Goal: Information Seeking & Learning: Check status

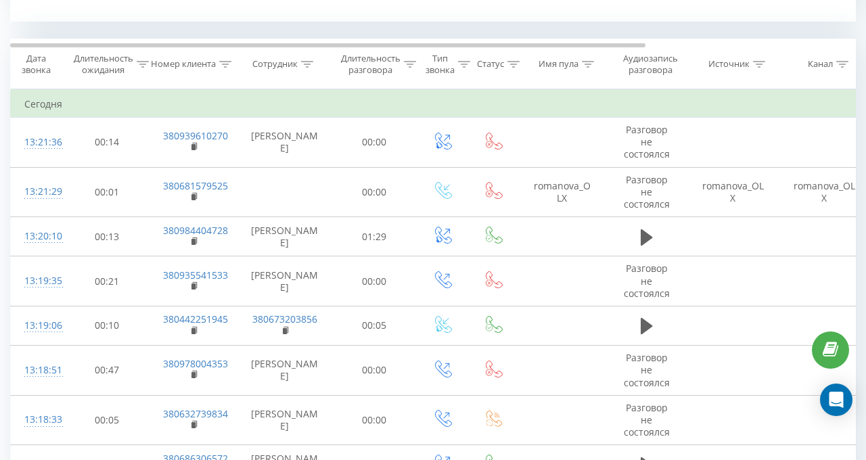
scroll to position [555, 0]
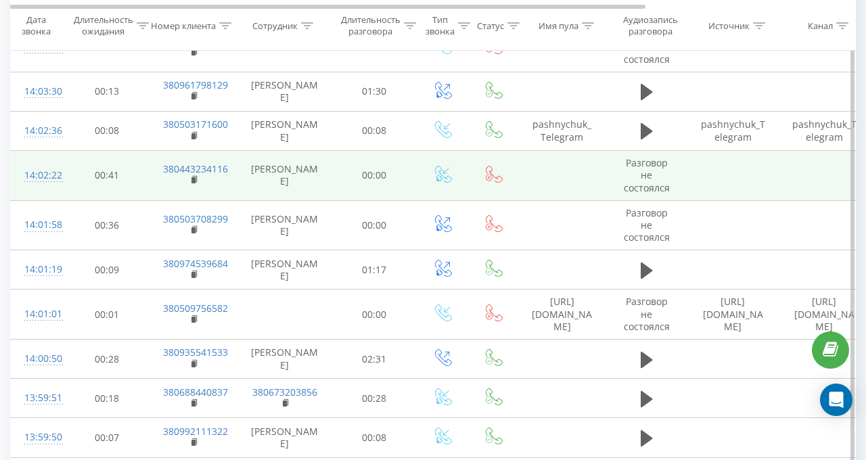
scroll to position [2124, 0]
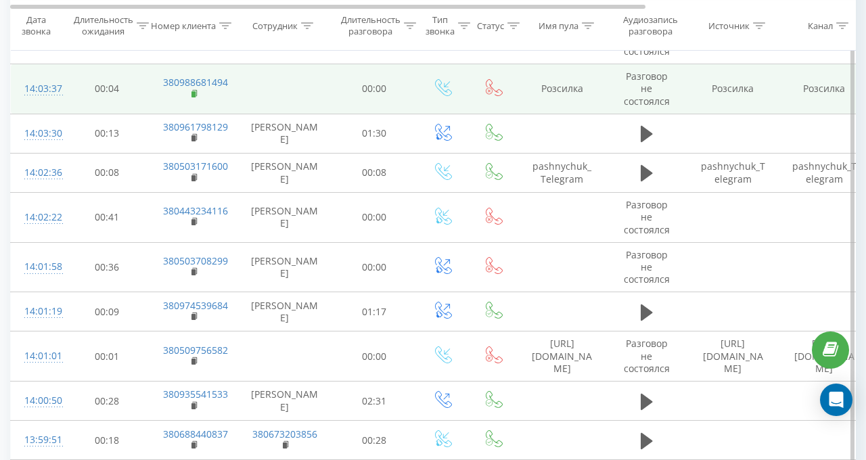
click at [193, 95] on icon at bounding box center [194, 92] width 5 height 6
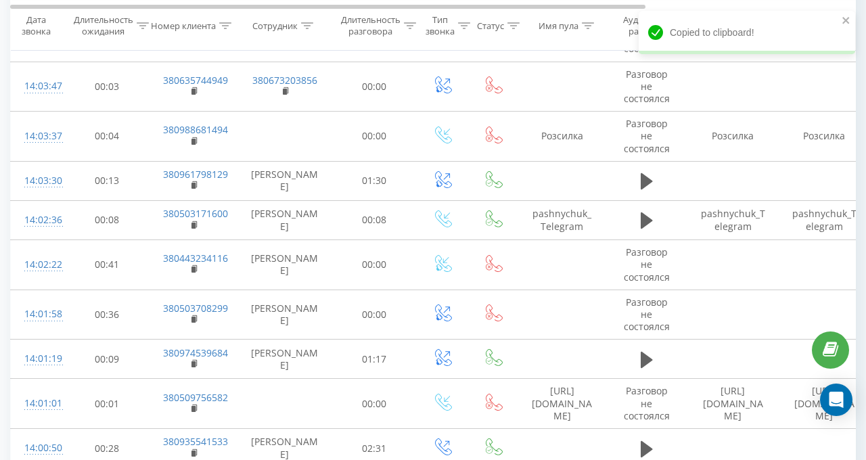
scroll to position [2057, 0]
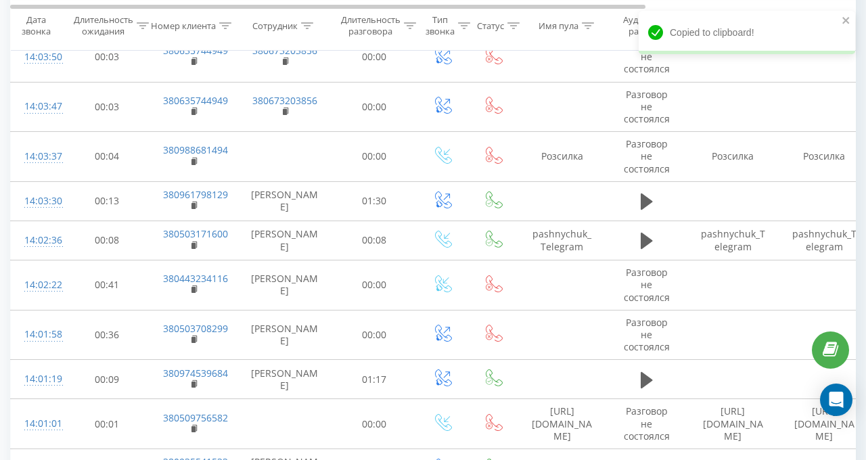
click at [306, 21] on div at bounding box center [307, 26] width 12 height 12
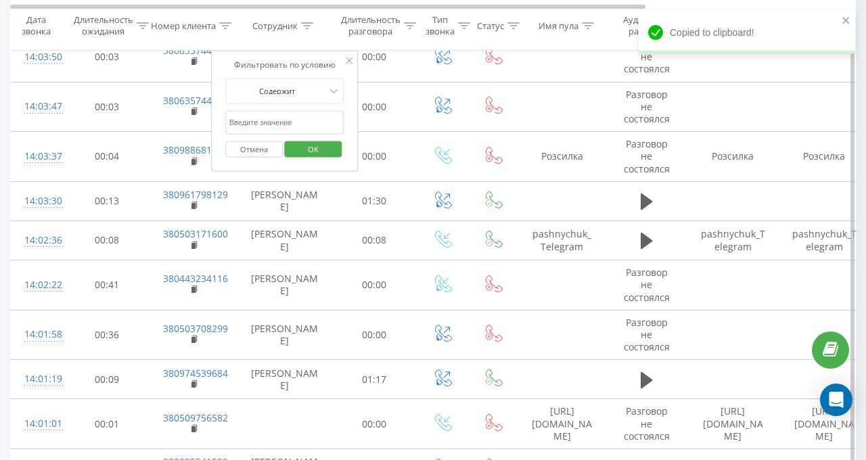
click at [288, 122] on input "text" at bounding box center [284, 122] width 119 height 24
type input "валерія"
click at [314, 151] on span "OK" at bounding box center [313, 148] width 38 height 21
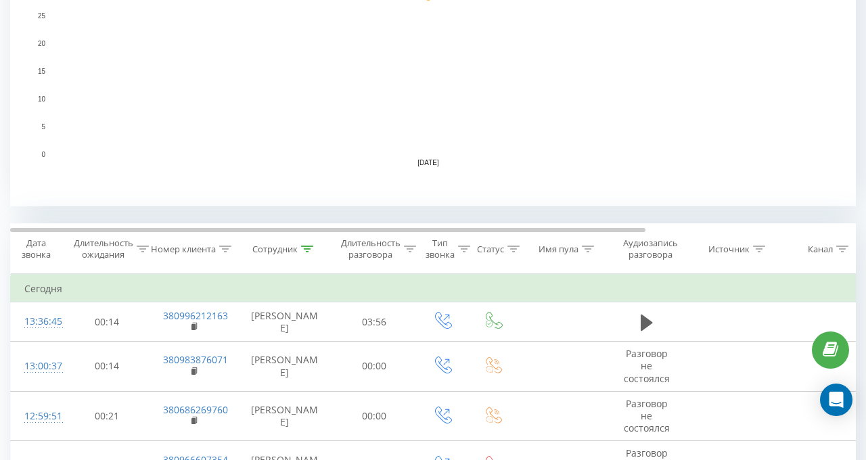
scroll to position [406, 0]
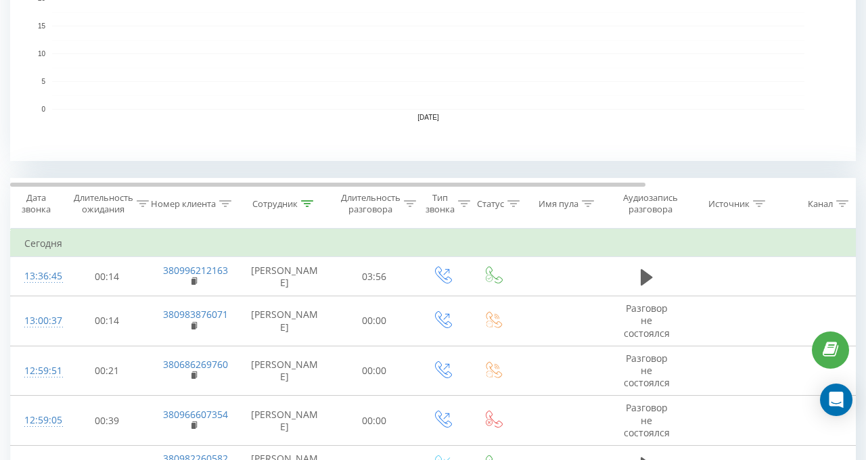
click at [303, 202] on icon at bounding box center [307, 203] width 12 height 7
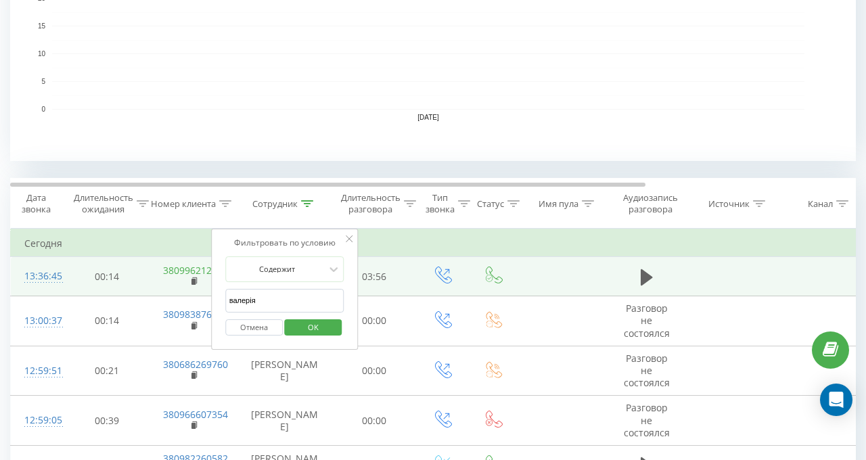
drag, startPoint x: 275, startPoint y: 301, endPoint x: 177, endPoint y: 270, distance: 102.3
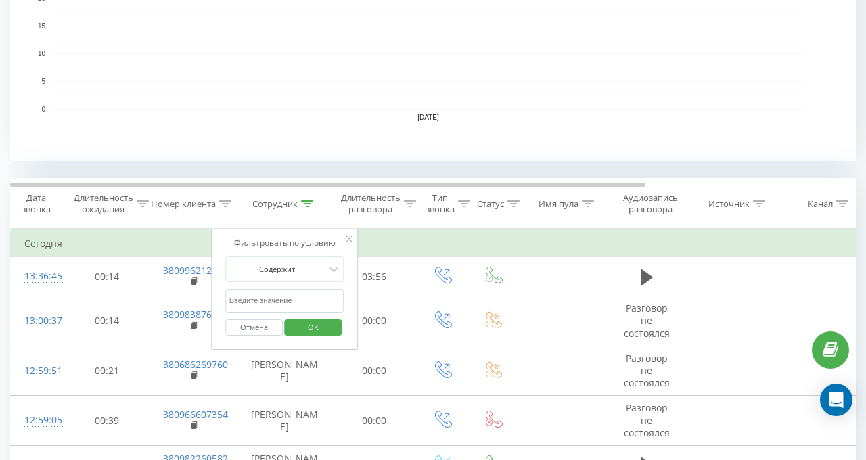
click at [311, 331] on span "OK" at bounding box center [313, 327] width 38 height 21
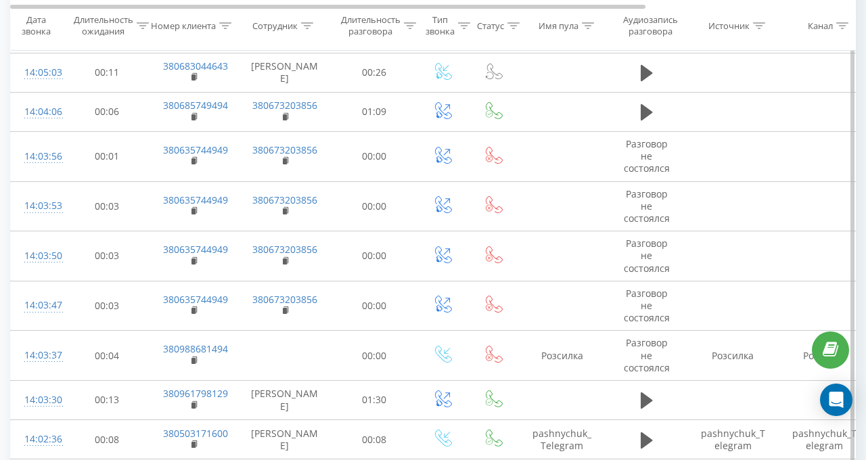
scroll to position [2422, 0]
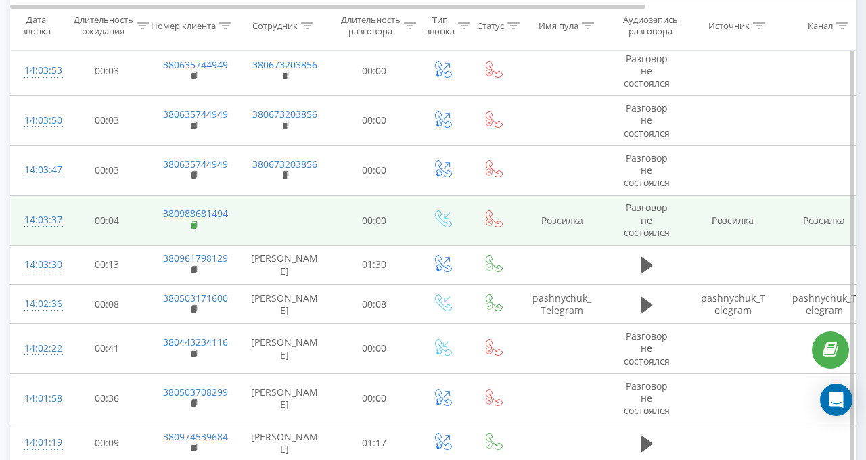
click at [196, 221] on icon at bounding box center [194, 225] width 7 height 9
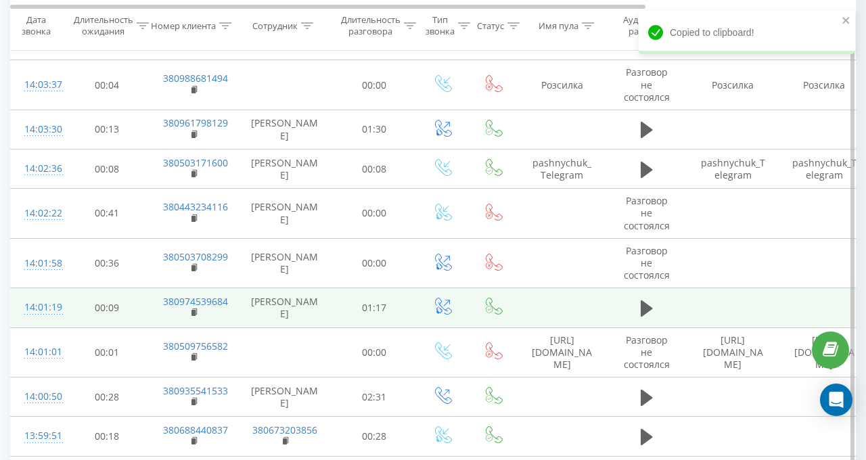
scroll to position [2760, 0]
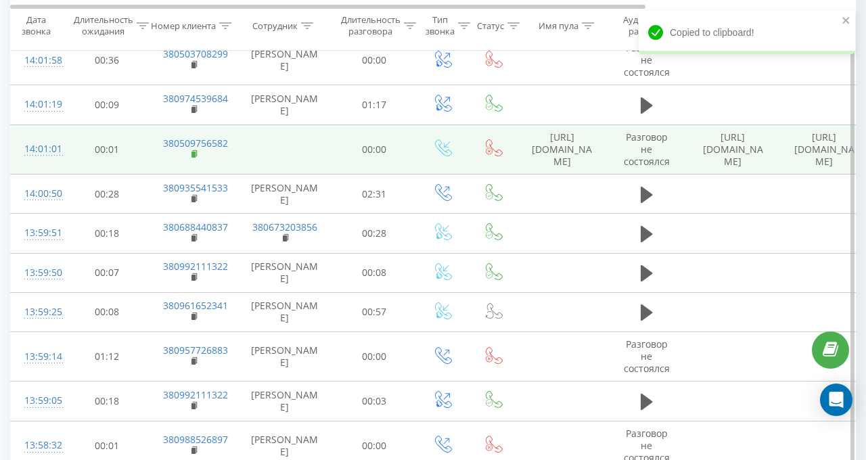
click at [195, 152] on rect at bounding box center [193, 155] width 4 height 6
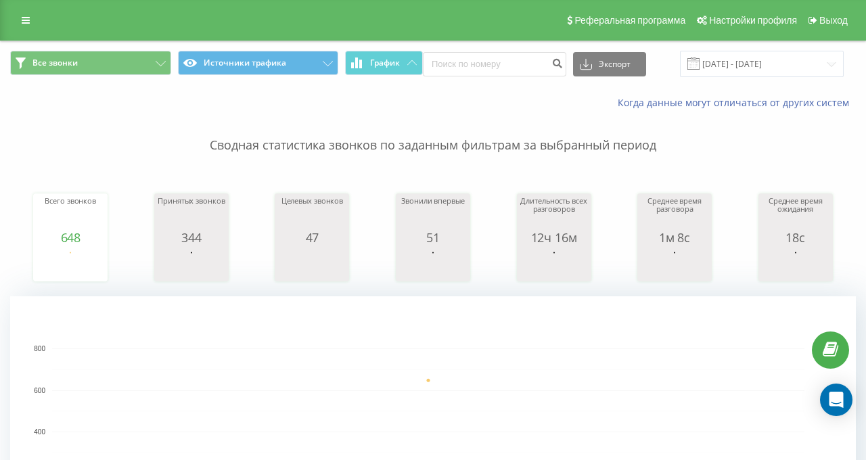
scroll to position [406, 0]
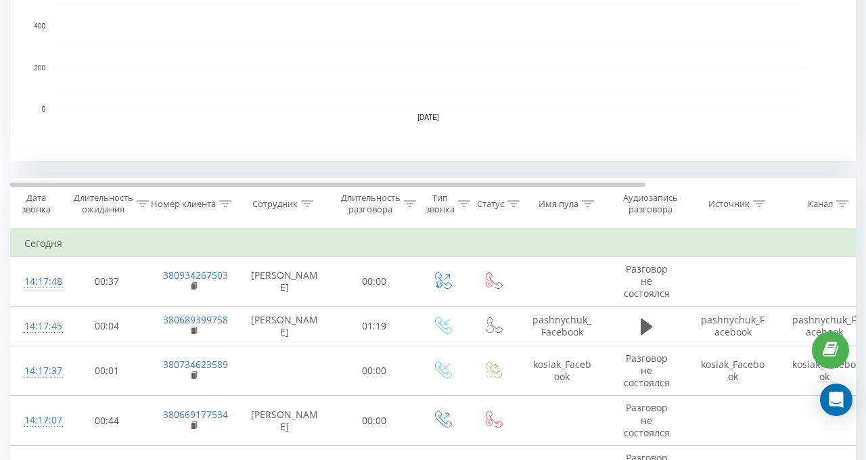
click at [311, 202] on icon at bounding box center [307, 203] width 12 height 7
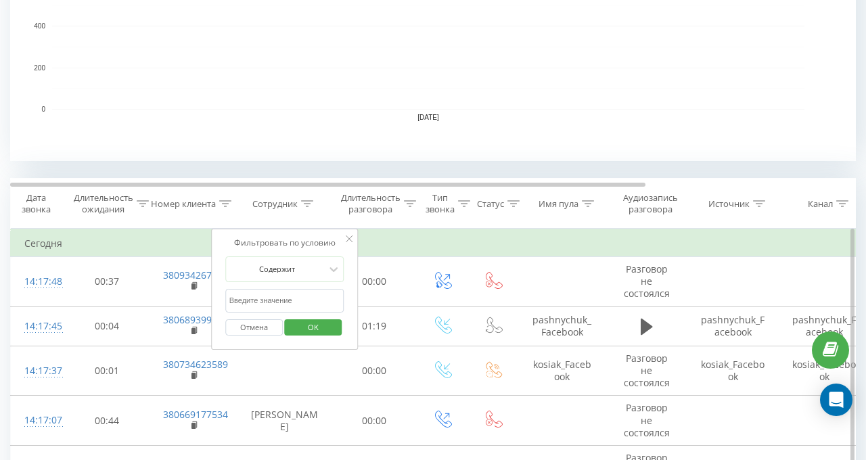
click at [290, 302] on input "text" at bounding box center [284, 301] width 119 height 24
click at [315, 321] on span "OK" at bounding box center [313, 327] width 38 height 21
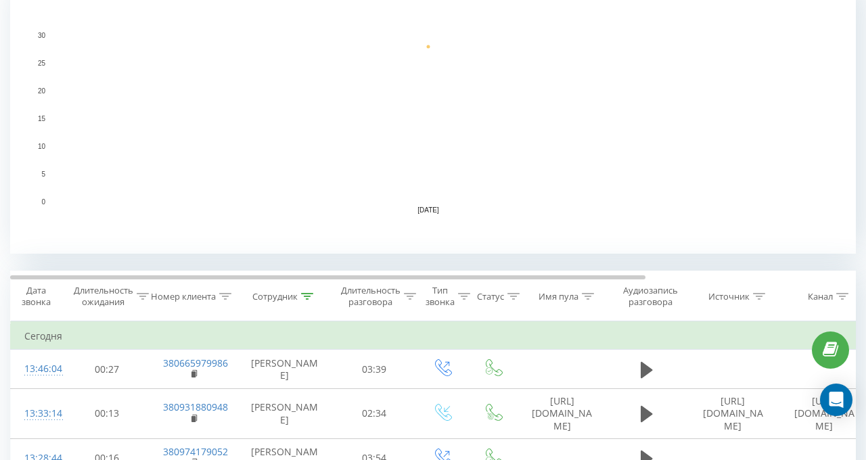
scroll to position [325, 0]
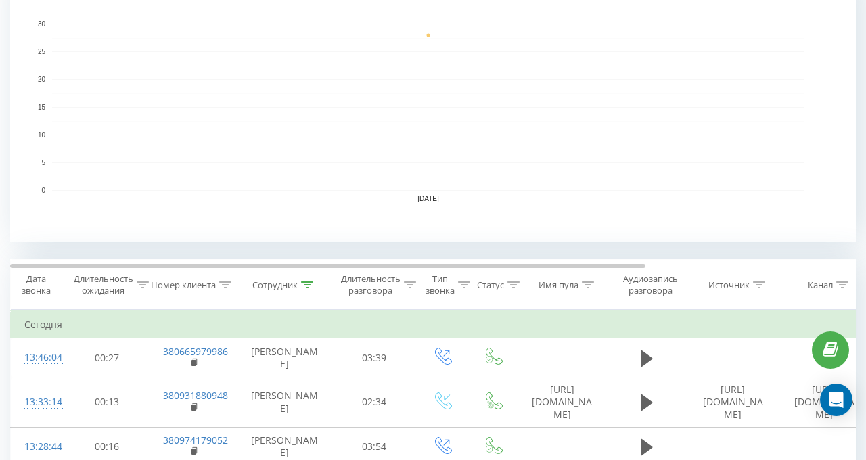
click at [304, 283] on icon at bounding box center [307, 284] width 12 height 7
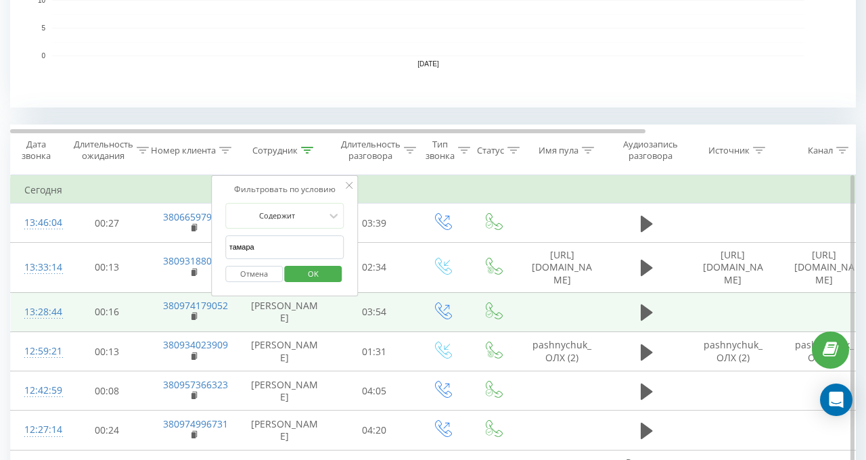
scroll to position [460, 0]
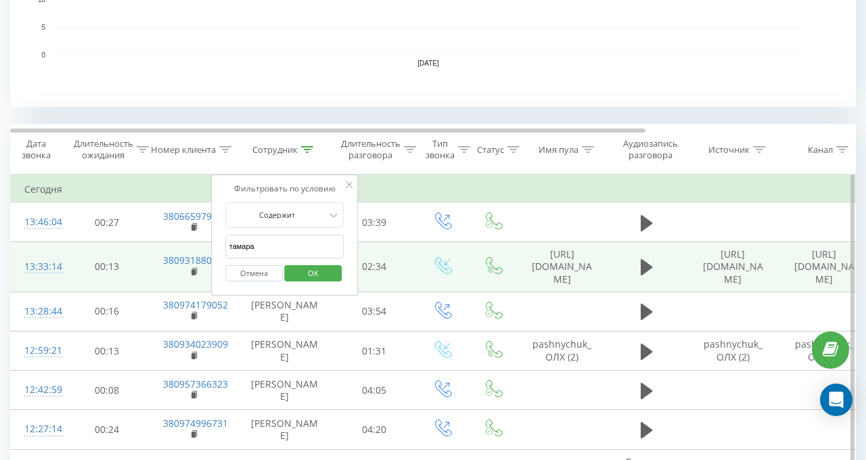
drag, startPoint x: 268, startPoint y: 245, endPoint x: 146, endPoint y: 240, distance: 121.9
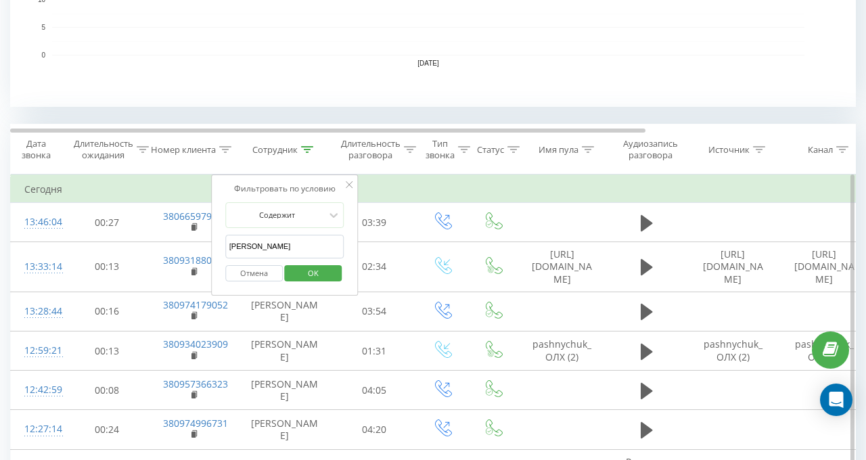
click at [306, 274] on span "OK" at bounding box center [313, 272] width 38 height 21
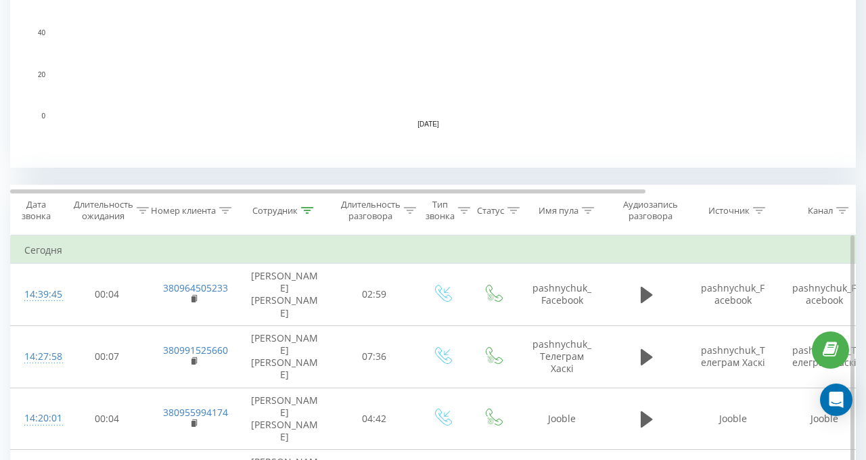
scroll to position [515, 0]
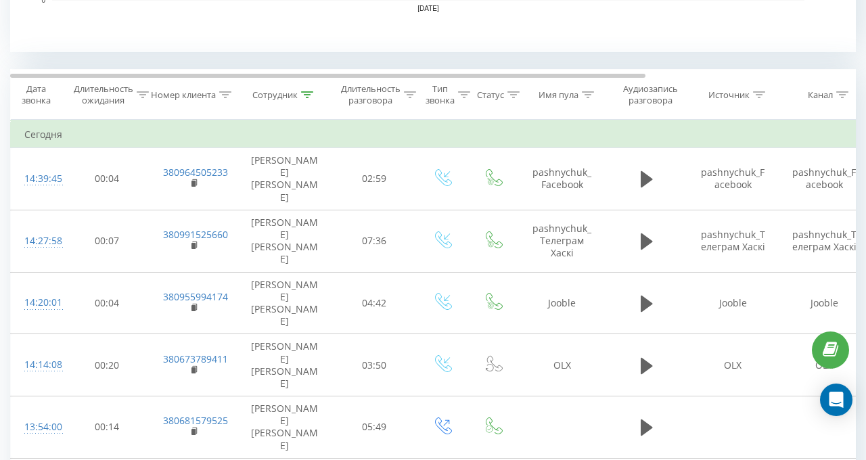
click at [304, 93] on icon at bounding box center [307, 94] width 12 height 7
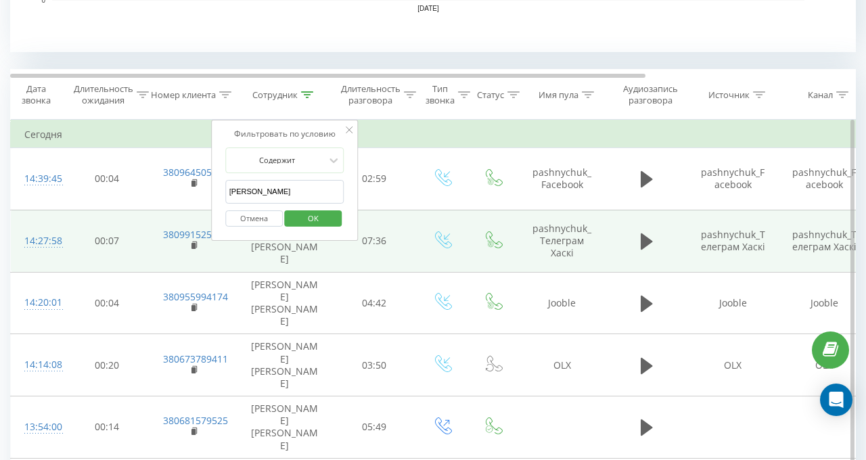
drag, startPoint x: 275, startPoint y: 189, endPoint x: 116, endPoint y: 189, distance: 158.3
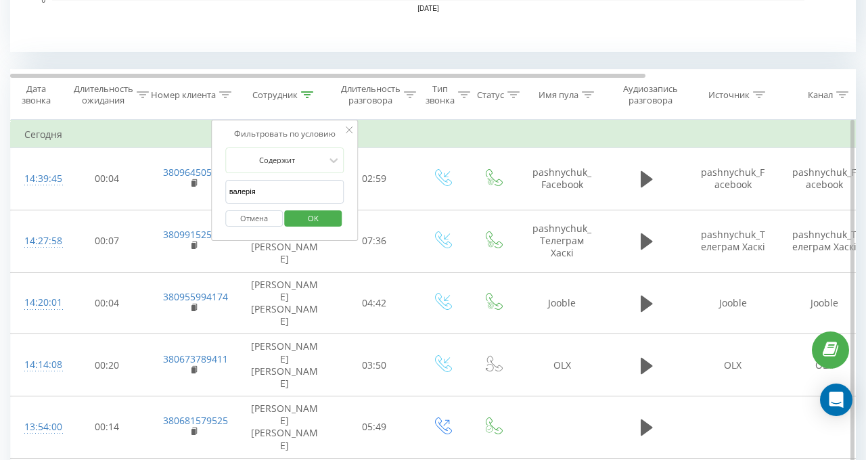
drag, startPoint x: 265, startPoint y: 237, endPoint x: 313, endPoint y: 216, distance: 52.4
click at [313, 216] on span "OK" at bounding box center [313, 218] width 38 height 21
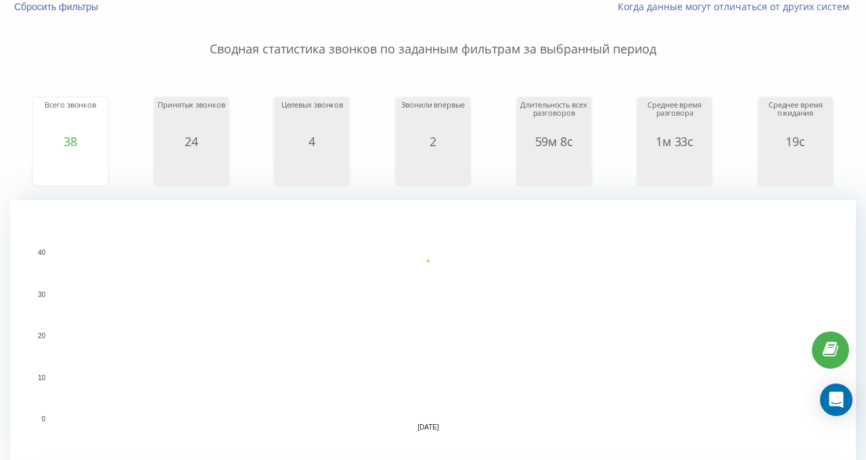
scroll to position [367, 0]
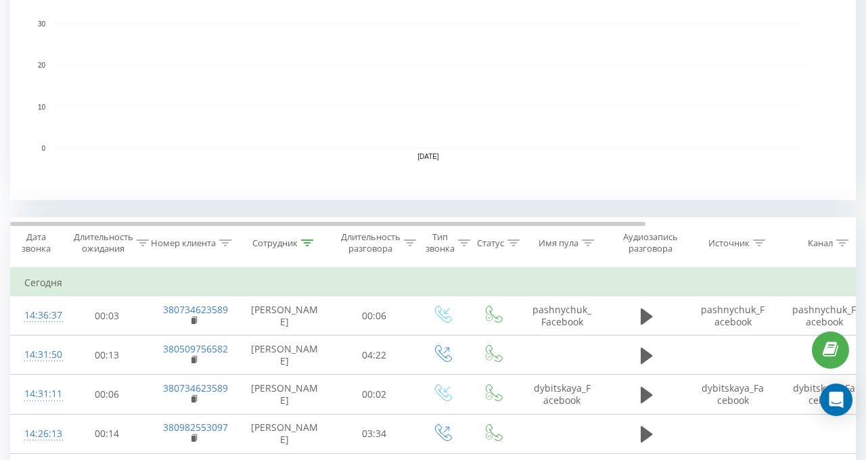
click at [310, 237] on div at bounding box center [307, 243] width 12 height 12
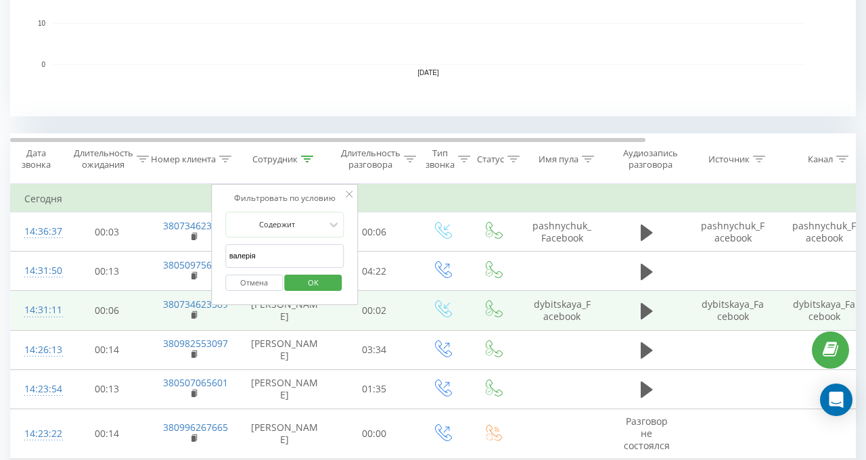
scroll to position [502, 0]
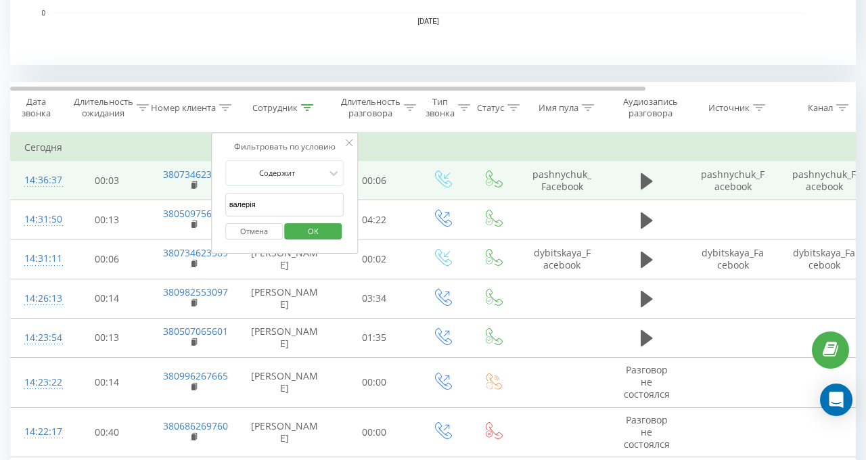
drag, startPoint x: 265, startPoint y: 200, endPoint x: 145, endPoint y: 196, distance: 120.5
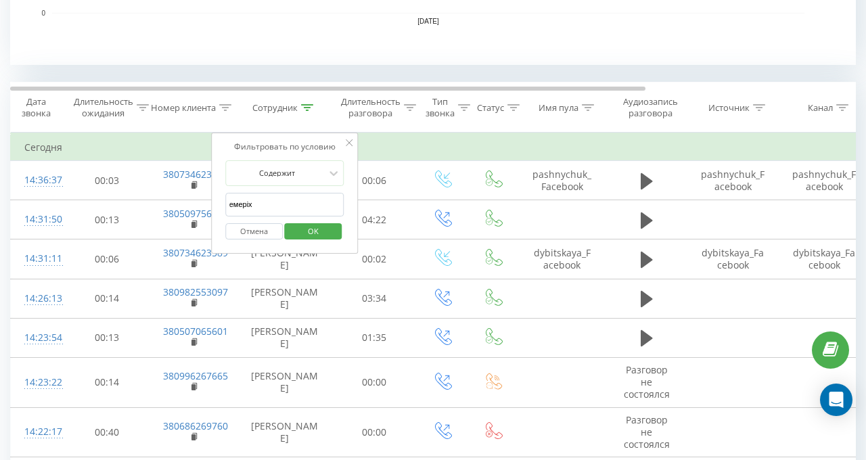
click at [321, 228] on span "OK" at bounding box center [313, 231] width 38 height 21
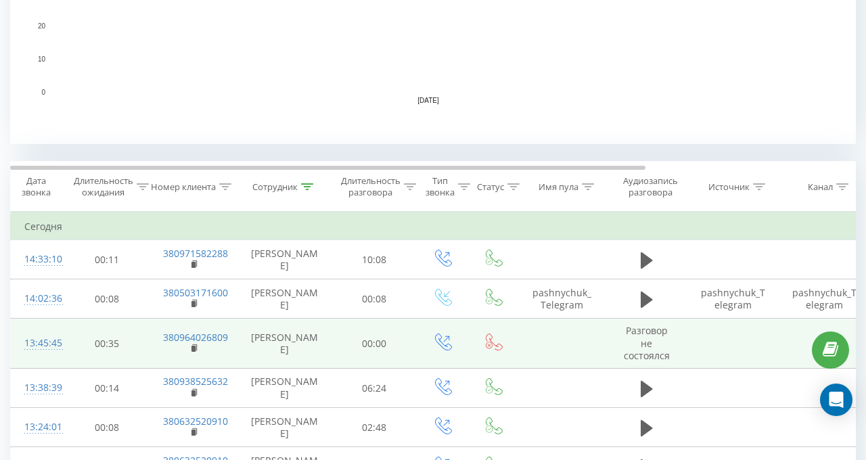
scroll to position [488, 0]
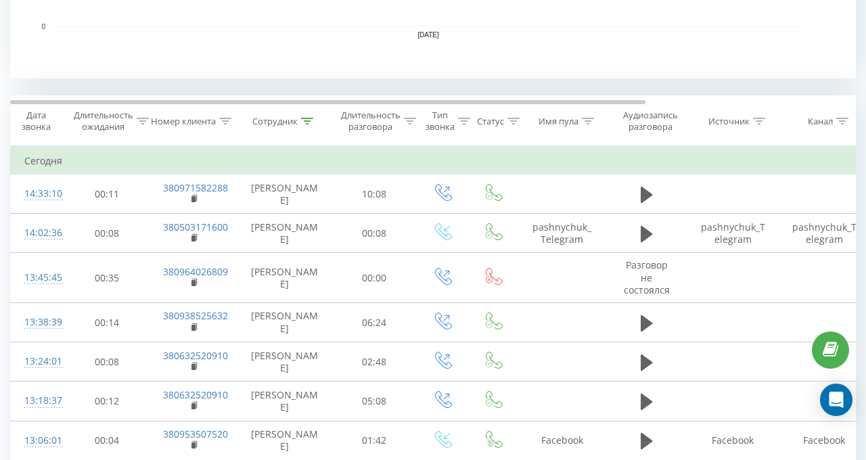
click at [306, 116] on th "Сотрудник" at bounding box center [284, 121] width 95 height 50
click at [306, 118] on icon at bounding box center [307, 121] width 12 height 7
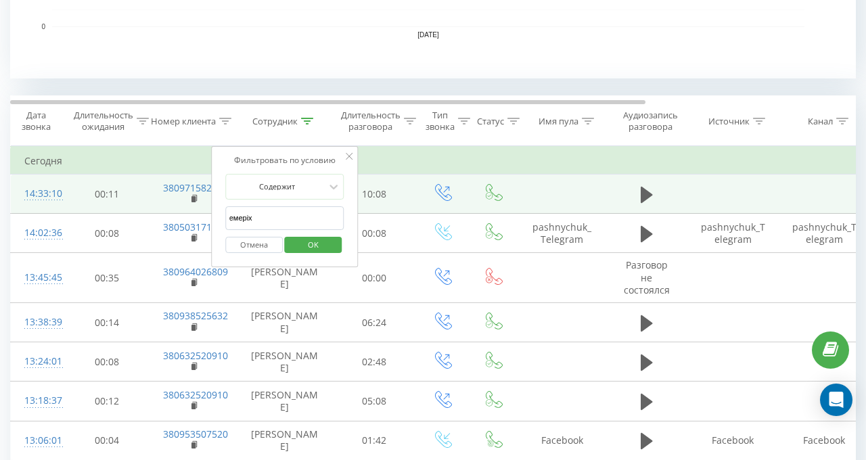
drag, startPoint x: 265, startPoint y: 213, endPoint x: 123, endPoint y: 211, distance: 142.1
type input "л"
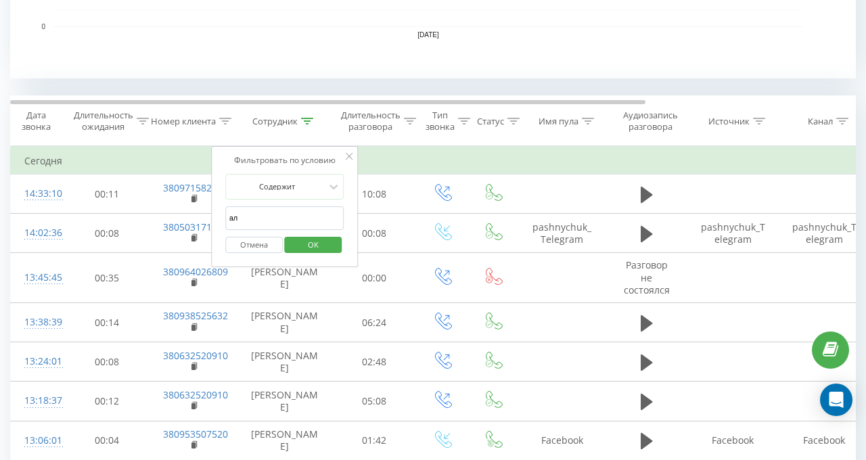
type input "аліна"
click at [307, 248] on span "OK" at bounding box center [313, 244] width 38 height 21
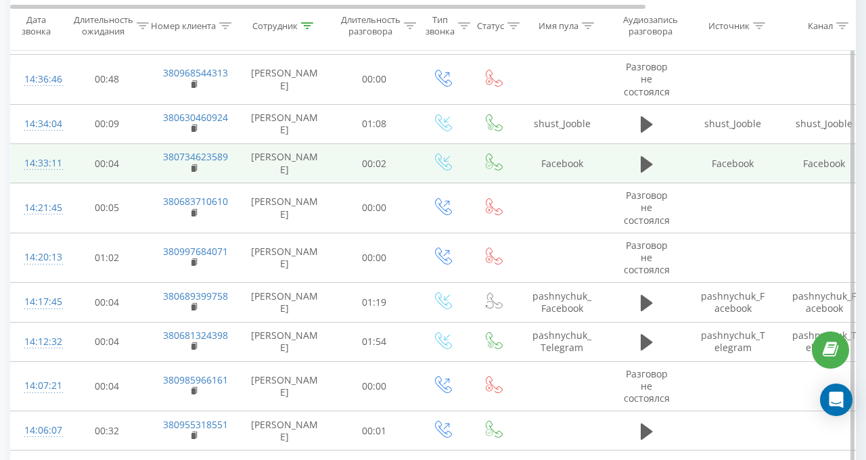
scroll to position [541, 0]
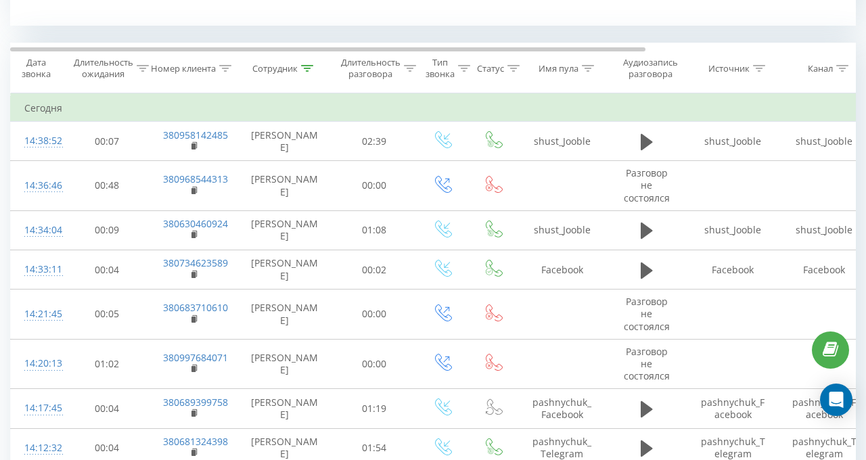
click at [306, 67] on icon at bounding box center [307, 68] width 12 height 7
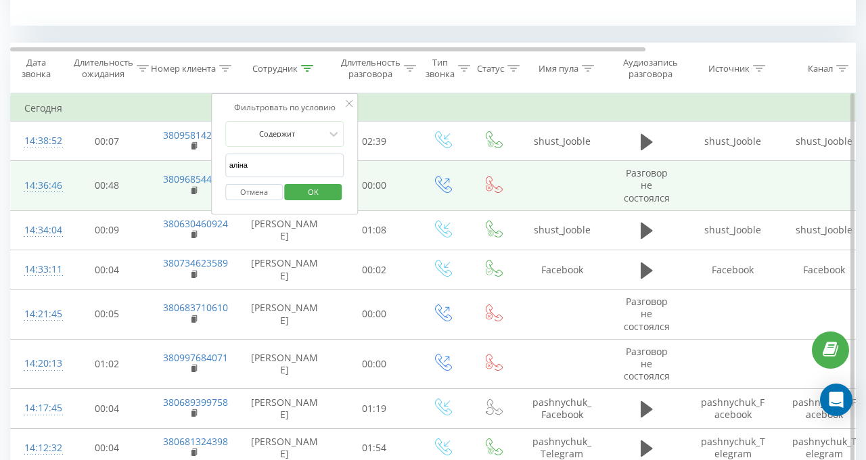
drag, startPoint x: 257, startPoint y: 164, endPoint x: 175, endPoint y: 166, distance: 81.9
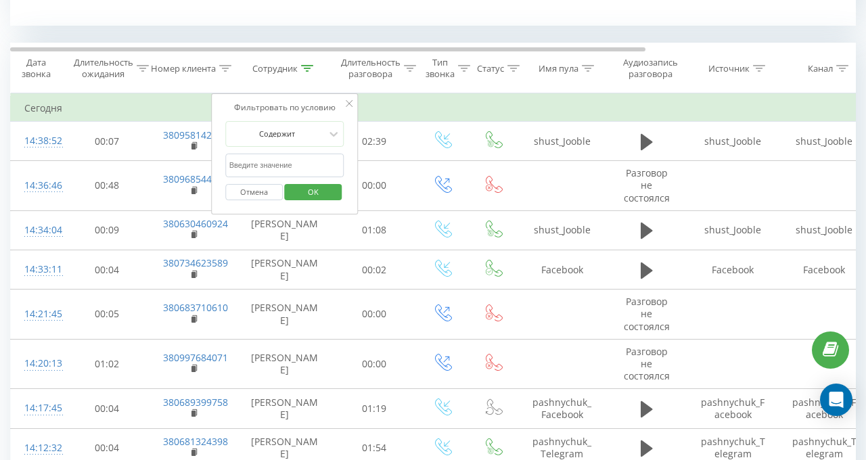
drag, startPoint x: 324, startPoint y: 194, endPoint x: 106, endPoint y: 29, distance: 273.8
click at [323, 194] on span "OK" at bounding box center [313, 191] width 38 height 21
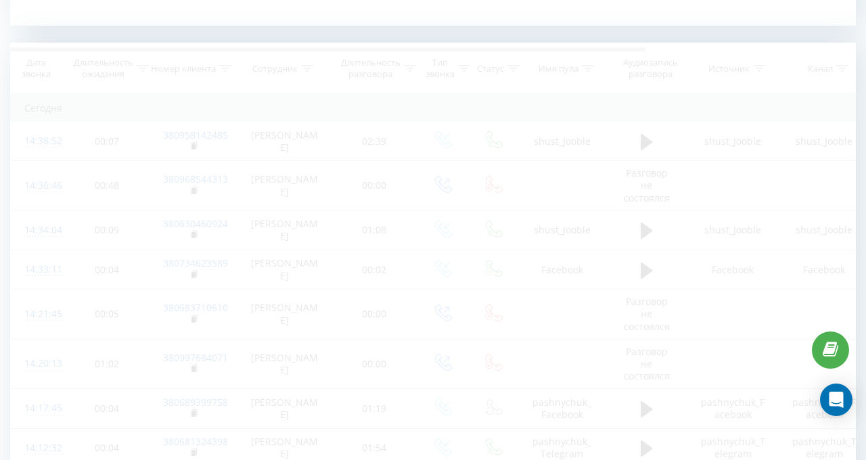
scroll to position [731, 0]
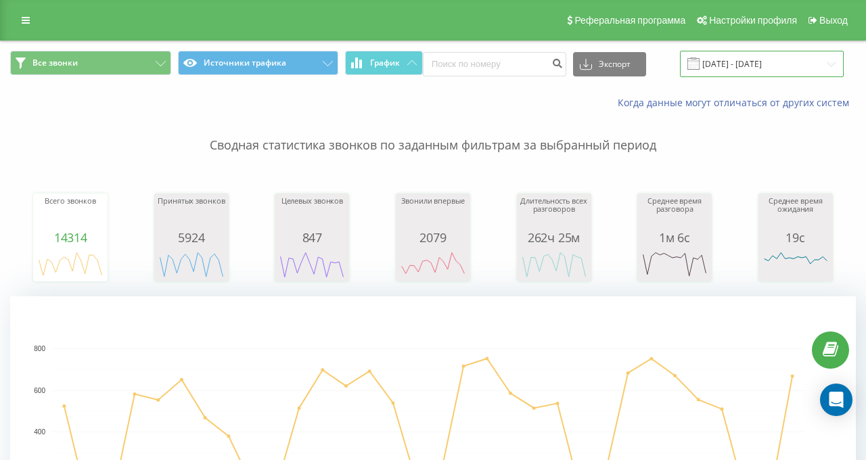
click at [713, 71] on input "24.05.2024 - 24.06.2024" at bounding box center [762, 64] width 164 height 26
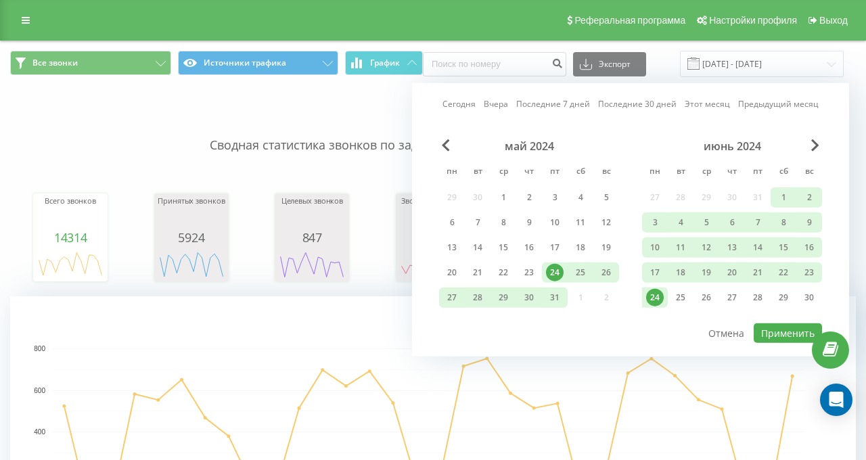
click at [442, 96] on div "Сегодня Вчера Последние 7 дней Последние 30 дней Этот месяц Предыдущий месяц ма…" at bounding box center [630, 219] width 437 height 273
click at [457, 110] on div "Сегодня Вчера Последние 7 дней Последние 30 дней Этот месяц Предыдущий месяц" at bounding box center [630, 104] width 376 height 14
click at [460, 105] on link "Сегодня" at bounding box center [458, 103] width 33 height 13
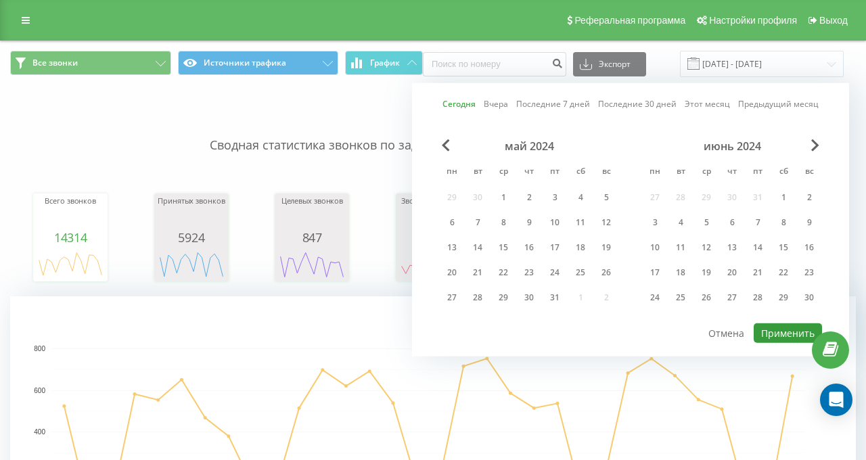
click at [764, 337] on button "Применить" at bounding box center [788, 333] width 68 height 20
type input "[DATE] - [DATE]"
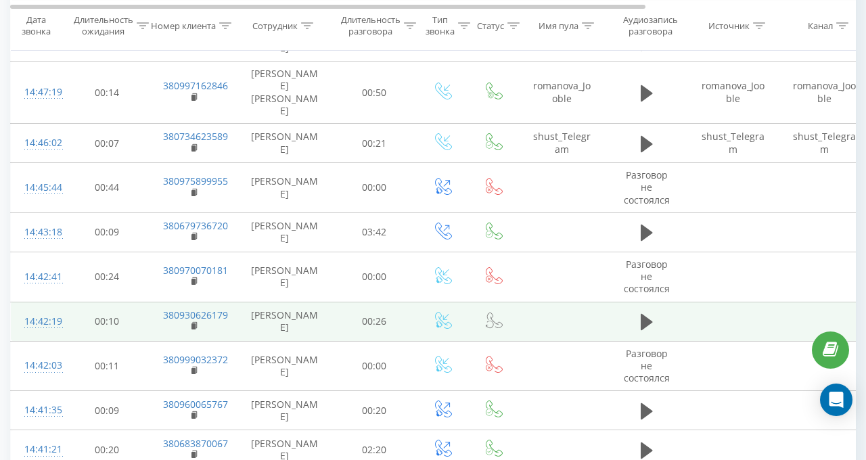
scroll to position [1448, 0]
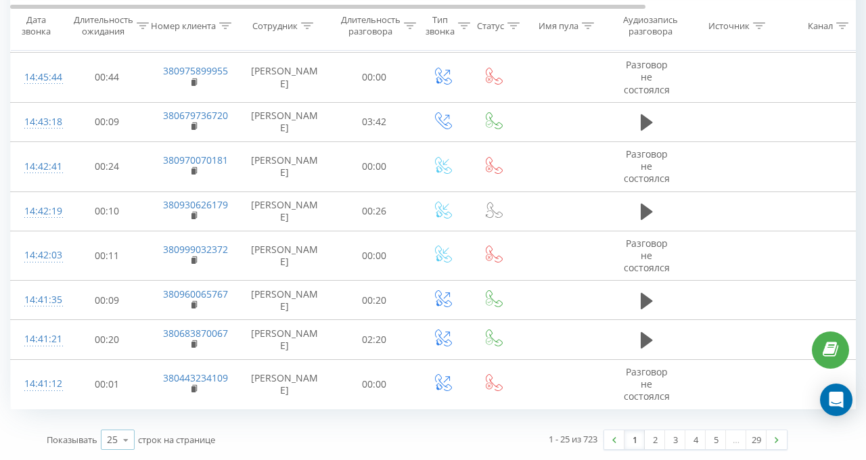
click at [128, 427] on icon at bounding box center [126, 440] width 20 height 26
click at [120, 411] on div "100" at bounding box center [117, 421] width 32 height 20
